Goal: Go to known website: Go to known website

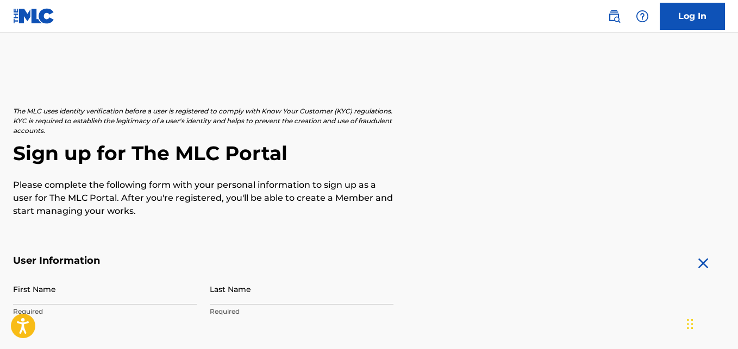
click at [641, 14] on img at bounding box center [641, 16] width 13 height 13
click at [28, 15] on img at bounding box center [34, 16] width 42 height 16
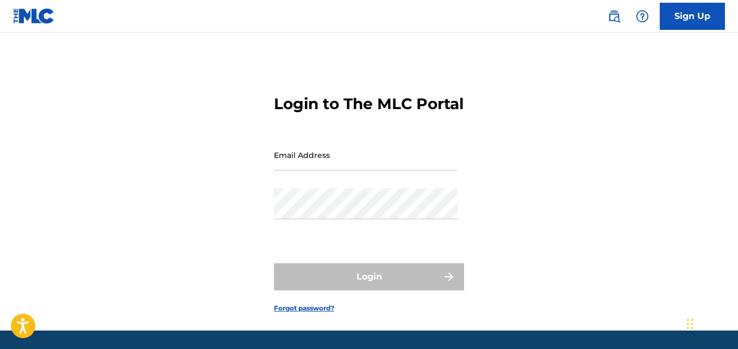
click at [41, 17] on img at bounding box center [34, 16] width 42 height 16
